Goal: Understand process/instructions: Learn how to perform a task or action

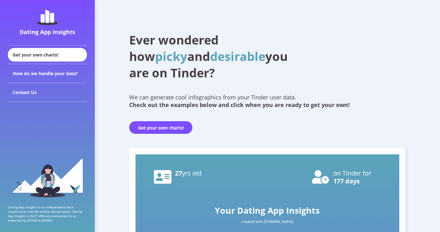
scroll to position [170, 0]
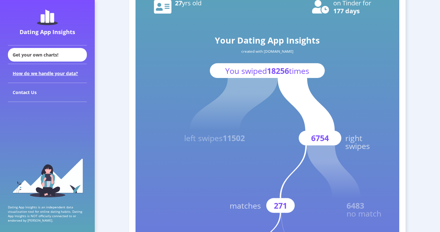
click at [64, 73] on div "How do we handle your data?" at bounding box center [47, 73] width 79 height 19
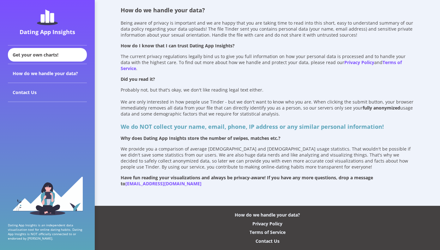
click at [42, 33] on div "Dating App Insights" at bounding box center [47, 32] width 76 height 8
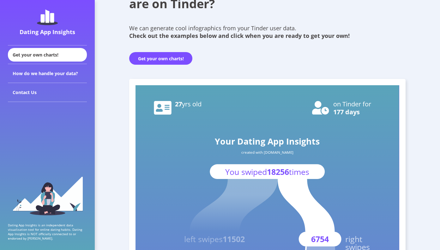
scroll to position [73, 0]
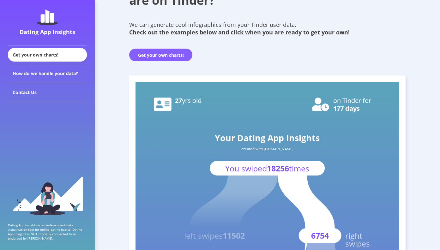
click at [156, 57] on button "Get your own charts!" at bounding box center [160, 55] width 63 height 13
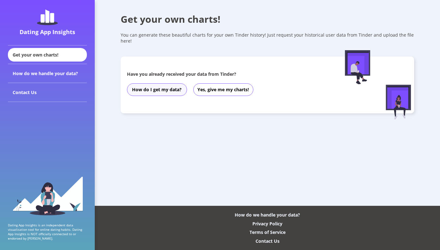
click at [176, 92] on button "How do I get my data?" at bounding box center [157, 89] width 60 height 13
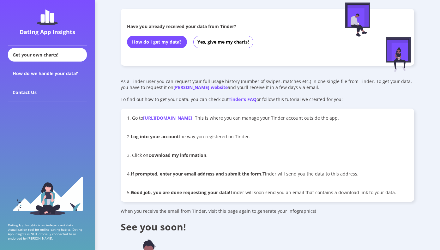
scroll to position [48, 0]
click at [116, 107] on div "Get your own charts! You can generate these beautiful charts for your own Tinde…" at bounding box center [267, 230] width 345 height 556
click at [192, 118] on link "[URL][DOMAIN_NAME]" at bounding box center [167, 118] width 49 height 6
